Goal: Task Accomplishment & Management: Manage account settings

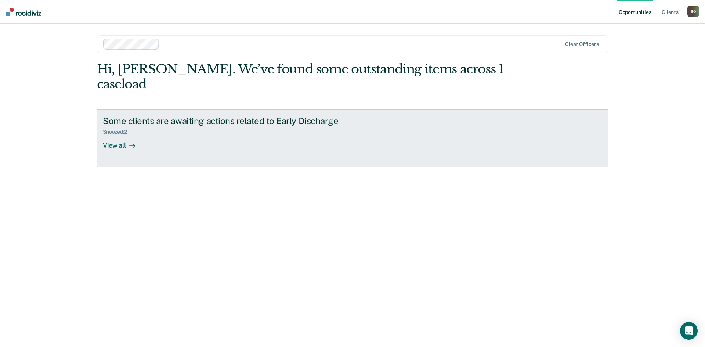
click at [124, 135] on div "View all" at bounding box center [123, 142] width 41 height 14
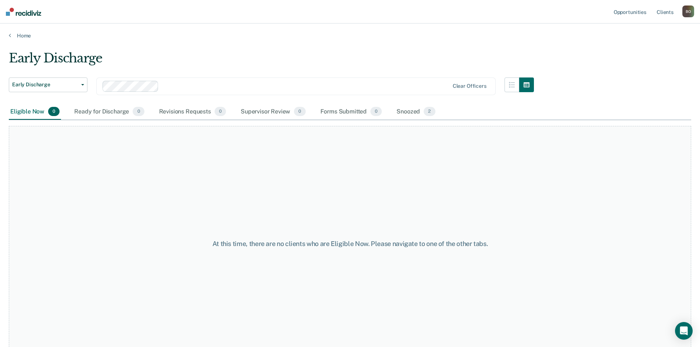
click at [692, 13] on div "B O" at bounding box center [688, 12] width 12 height 12
click at [672, 48] on link "Log Out" at bounding box center [658, 48] width 59 height 6
